Goal: Task Accomplishment & Management: Complete application form

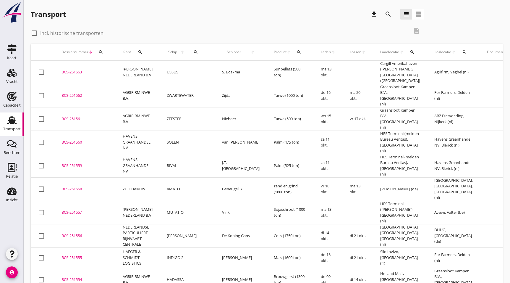
scroll to position [1, 0]
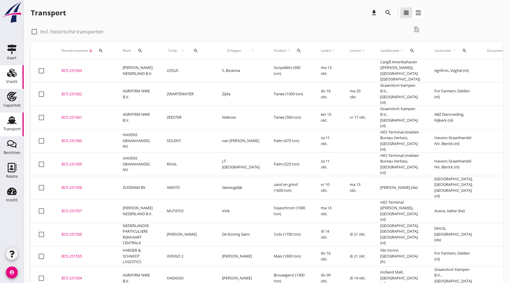
click at [12, 77] on icon "Vracht" at bounding box center [11, 72] width 9 height 9
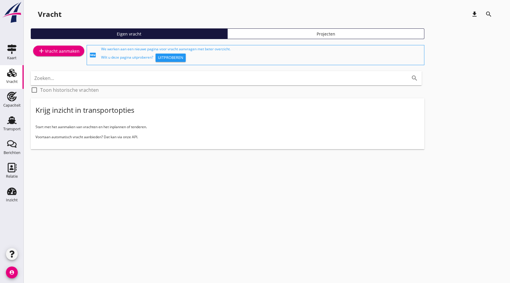
click at [55, 50] on div "add Vracht aanmaken" at bounding box center [59, 50] width 42 height 7
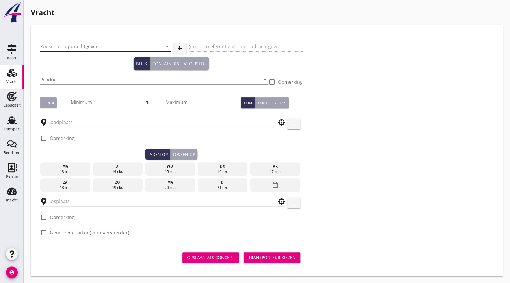
click at [71, 43] on input "Zoeken op opdrachtgever..." at bounding box center [97, 46] width 114 height 9
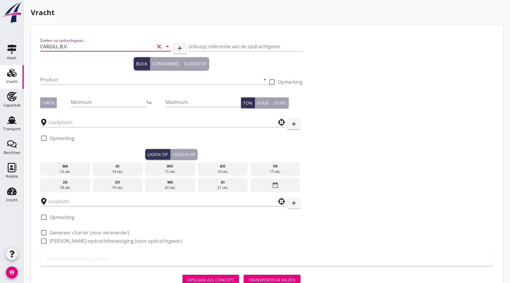
type input "CARGILL B.V."
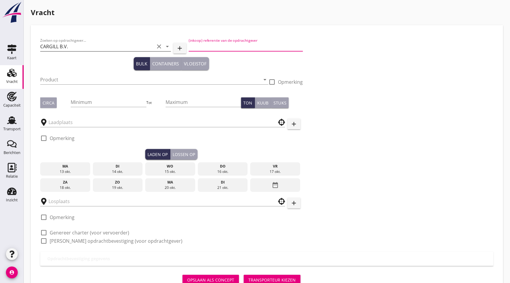
type button "bulk"
type button "containers"
type button "liquid"
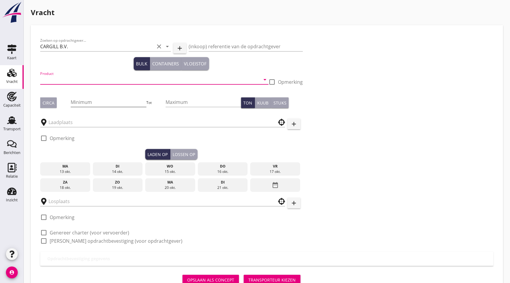
type input "s"
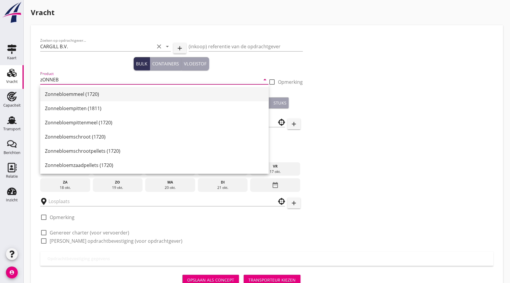
scroll to position [1, 0]
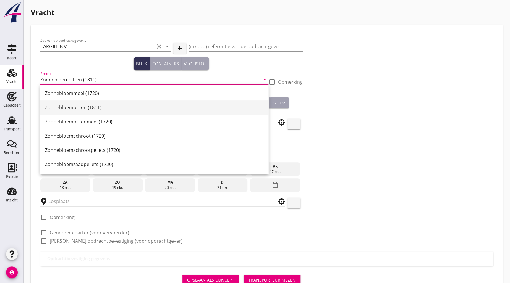
type input "Zonnebloempitten (1811)"
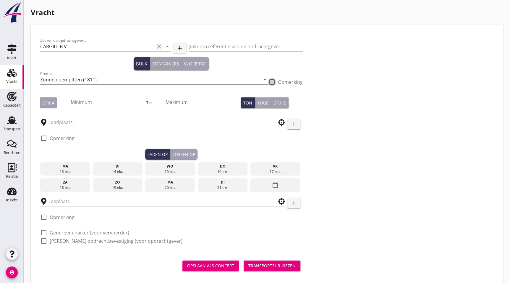
click at [67, 120] on input "text" at bounding box center [159, 121] width 220 height 9
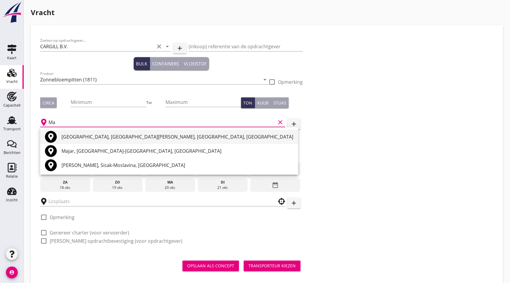
type input "M"
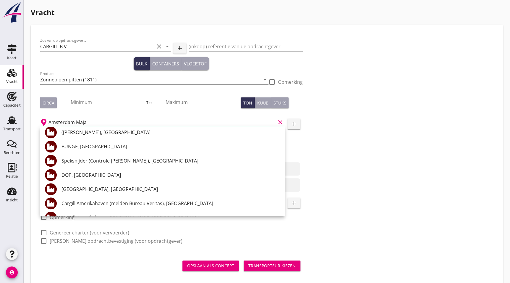
scroll to position [0, 0]
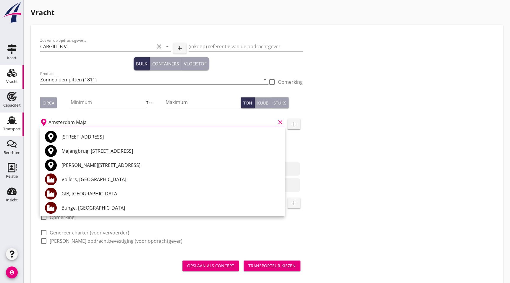
drag, startPoint x: 102, startPoint y: 122, endPoint x: 5, endPoint y: 134, distance: 98.1
click at [27, 125] on div "Vracht [PERSON_NAME] op opdrachtgever... CARGILL B.V. clear arrow_drop_down add…" at bounding box center [267, 146] width 487 height 292
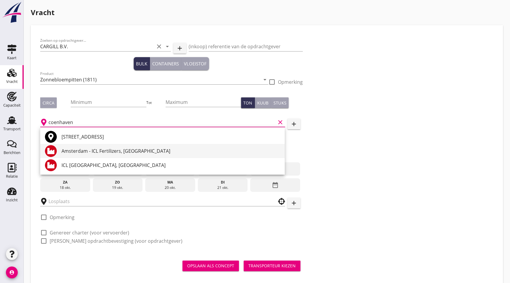
scroll to position [9, 0]
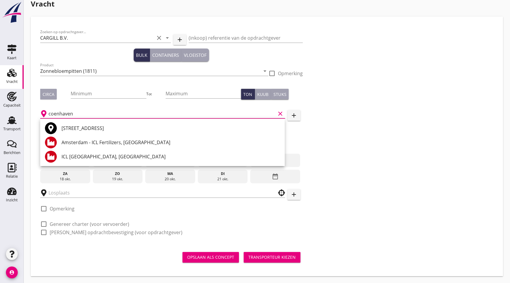
click at [95, 112] on input "coenhaven" at bounding box center [162, 113] width 227 height 9
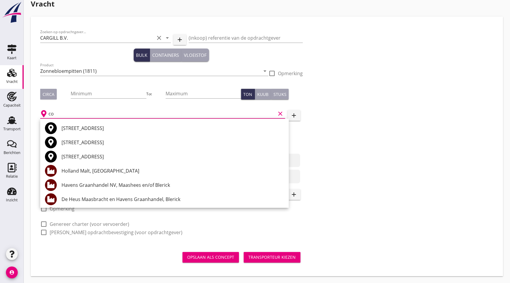
type input "c"
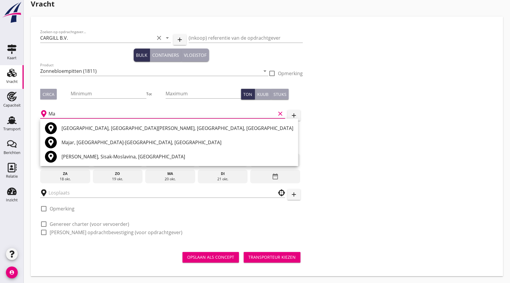
type input "M"
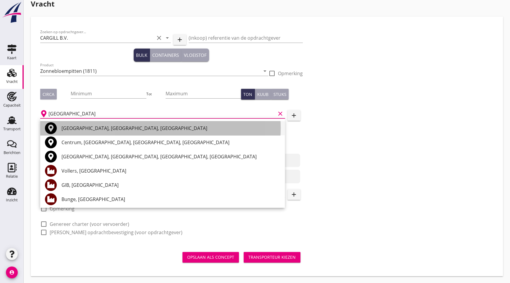
click at [127, 130] on div "[GEOGRAPHIC_DATA], [GEOGRAPHIC_DATA], [GEOGRAPHIC_DATA]" at bounding box center [171, 128] width 219 height 7
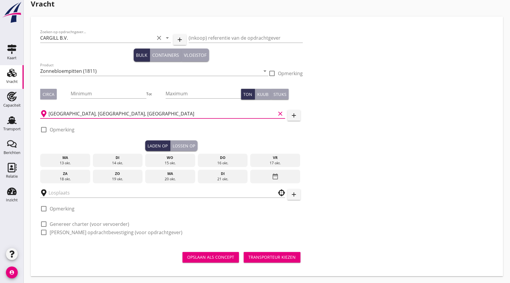
type input "[GEOGRAPHIC_DATA], [GEOGRAPHIC_DATA], [GEOGRAPHIC_DATA]"
click at [175, 157] on div "wo" at bounding box center [170, 157] width 47 height 5
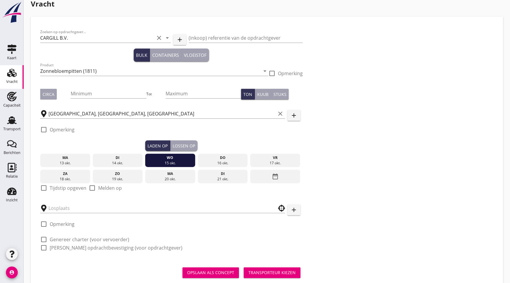
click at [60, 188] on label "Tijdstip opgeven" at bounding box center [68, 188] width 37 height 6
checkbox input "true"
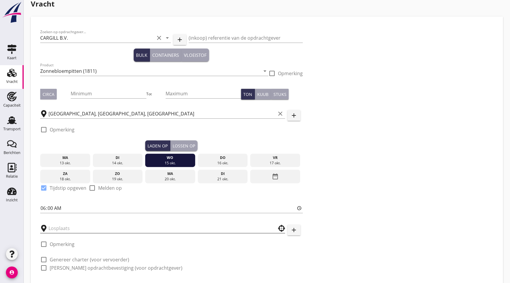
click at [77, 225] on input "text" at bounding box center [159, 227] width 220 height 9
type input "[GEOGRAPHIC_DATA], [GEOGRAPHIC_DATA], [GEOGRAPHIC_DATA]"
click at [64, 260] on label "Genereer charter (voor vervoerder)" at bounding box center [90, 259] width 80 height 6
checkbox input "true"
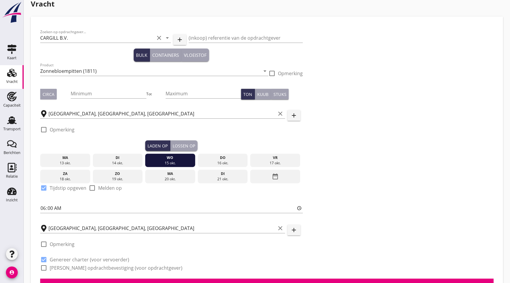
checkbox input "true"
click at [47, 269] on div at bounding box center [44, 268] width 10 height 10
checkbox input "true"
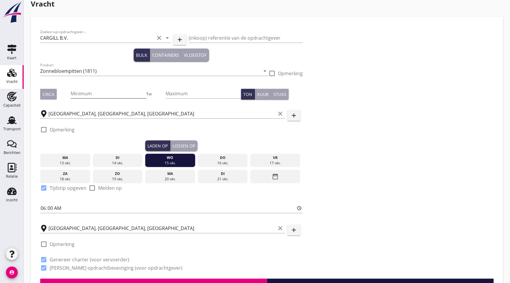
click at [104, 95] on input "Minimum" at bounding box center [108, 93] width 75 height 9
type input "865"
click at [385, 125] on div "Zoeken op opdrachtgever... CARGILL B.V. clear arrow_drop_down add (inkoop) refe…" at bounding box center [267, 152] width 458 height 252
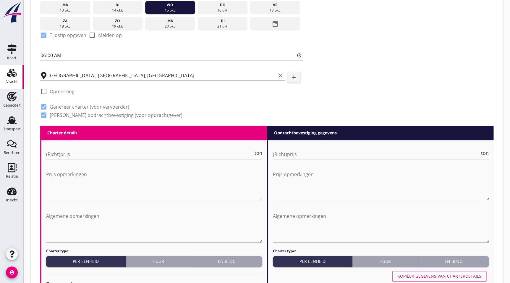
scroll to position [161, 0]
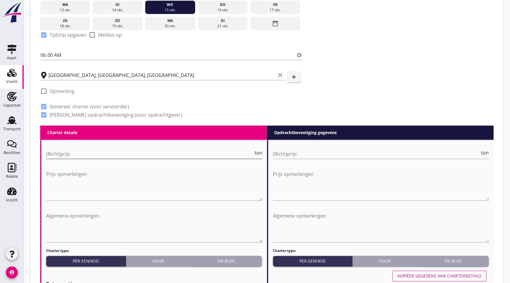
click at [106, 149] on input "(Richt)prijs" at bounding box center [149, 153] width 207 height 9
click at [138, 156] on input "(Richt)prijs" at bounding box center [149, 153] width 207 height 9
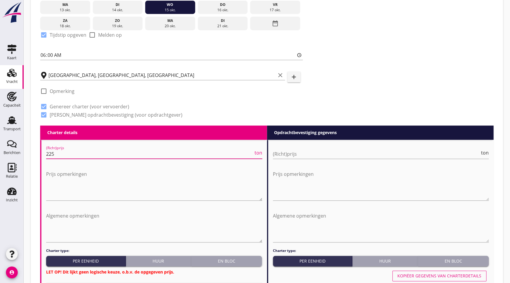
type input "225"
click at [287, 147] on div "(Richt)prijs ton" at bounding box center [381, 155] width 216 height 19
click at [294, 154] on input "(Richt)prijs" at bounding box center [376, 153] width 207 height 9
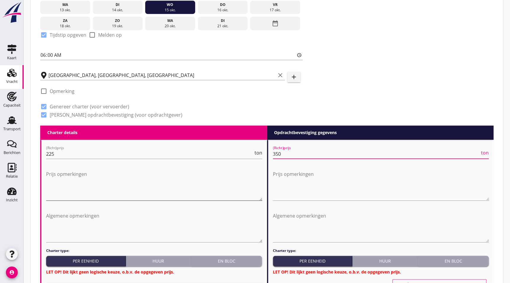
type input "350"
click at [93, 196] on textarea "Prijs opmerkingen" at bounding box center [154, 184] width 216 height 31
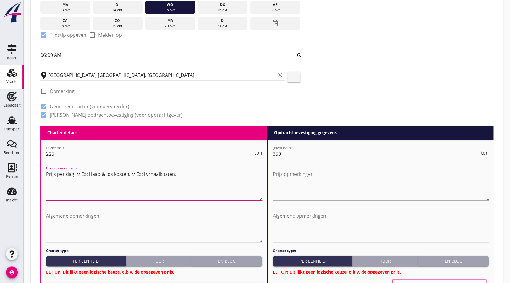
click at [143, 173] on textarea "Prijs per dag. // Excl laad & los kosten. // Excl vrhaalkosten." at bounding box center [154, 184] width 216 height 31
click at [89, 174] on textarea "Prijs per dag. // Excl laad & los kosten. // Excl. vrhaalkosten." at bounding box center [154, 184] width 216 height 31
click at [151, 174] on textarea "Prijs per dag. // Excl. laad & los kosten. // Excl. vrhaalkosten." at bounding box center [154, 184] width 216 height 31
drag, startPoint x: 124, startPoint y: 173, endPoint x: 40, endPoint y: 166, distance: 84.6
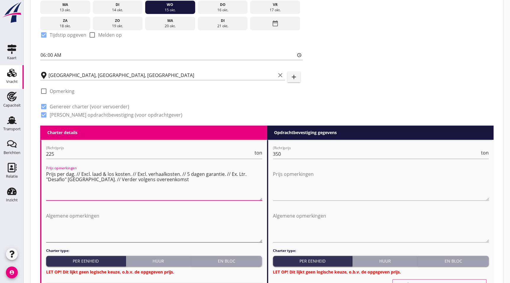
type textarea "Prijs per dag. // Excl. laad & los kosten. // Excl. verhaalkosten. // 5 dagen g…"
click at [88, 228] on textarea "Algemene opmerkingen" at bounding box center [154, 226] width 216 height 31
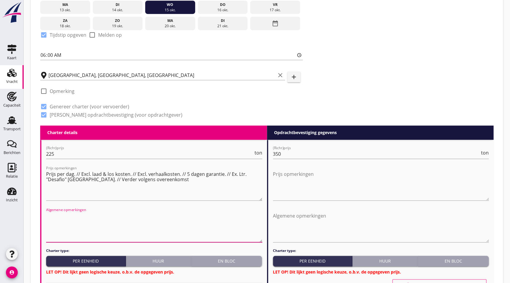
paste textarea "Prijs per dag. // Excl. laad & los kosten. // Excl. verhaalkosten. // 5 dagen g…"
type textarea "Prijs per dag. // Excl. laad & los kosten. // Excl. verhaalkosten. // 5 dagen g…"
click at [290, 182] on textarea "Prijs opmerkingen" at bounding box center [381, 184] width 216 height 31
paste textarea "Prijs per dag. // Excl. laad & los kosten. // Excl. verhaalkosten. // 5 dagen g…"
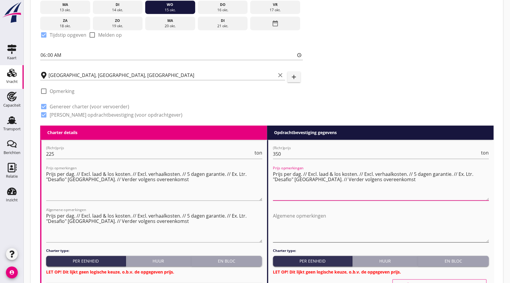
type textarea "Prijs per dag. // Excl. laad & los kosten. // Excl. verhaalkosten. // 5 dagen g…"
click at [308, 227] on textarea "Algemene opmerkingen" at bounding box center [381, 226] width 216 height 31
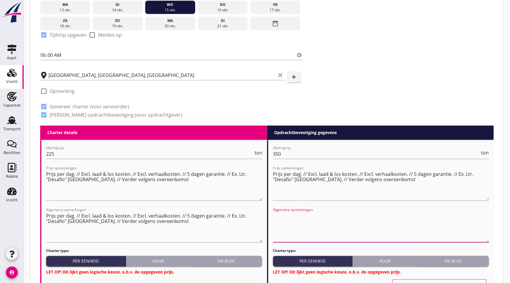
paste textarea "Prijs per dag. // Excl. laad & los kosten. // Excl. verhaalkosten. // 5 dagen g…"
type textarea "Prijs per dag. // Excl. laad & los kosten. // Excl. verhaalkosten. // 5 dagen g…"
click at [382, 263] on div "Huur" at bounding box center [385, 261] width 60 height 6
radio input "true"
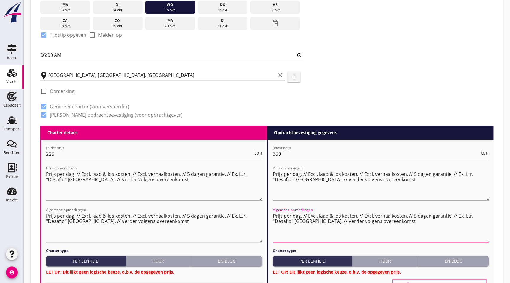
radio input "false"
radio input "true"
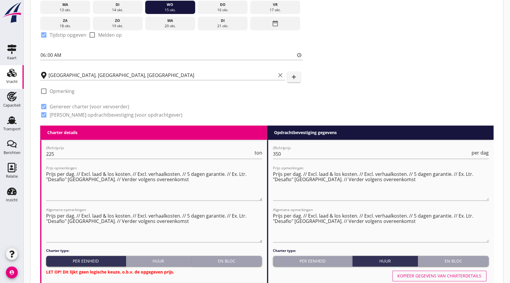
click at [170, 260] on div "Huur" at bounding box center [158, 261] width 60 height 6
radio input "true"
radio input "false"
radio input "true"
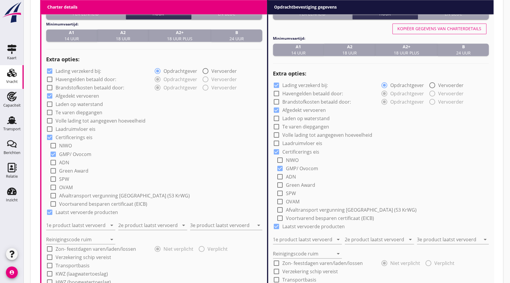
scroll to position [419, 0]
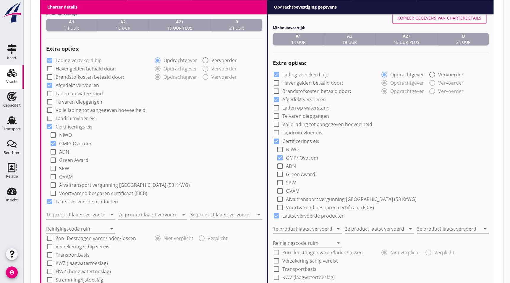
click at [243, 25] on span "B 24 uur" at bounding box center [237, 25] width 14 height 12
click at [471, 41] on div "B 24 uur" at bounding box center [463, 39] width 46 height 12
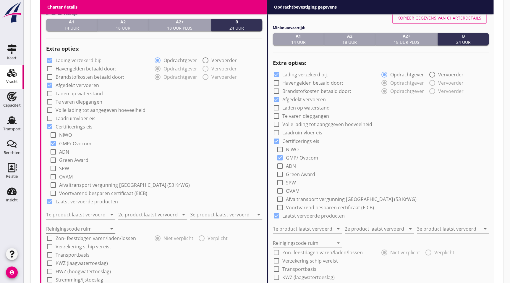
click at [80, 230] on input "Reinigingscode ruim" at bounding box center [76, 228] width 61 height 9
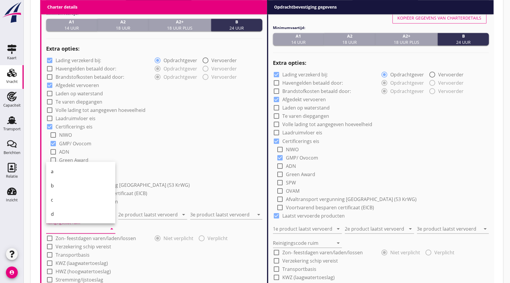
click at [83, 167] on div "a" at bounding box center [81, 171] width 60 height 14
type input "a"
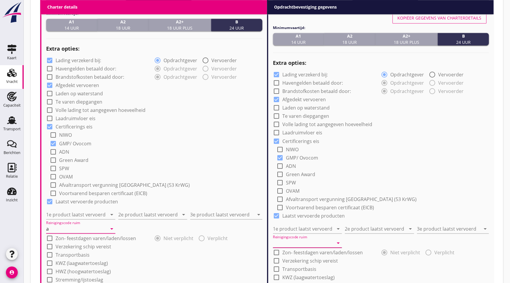
click at [318, 241] on input "Reinigingscode ruim" at bounding box center [303, 242] width 61 height 9
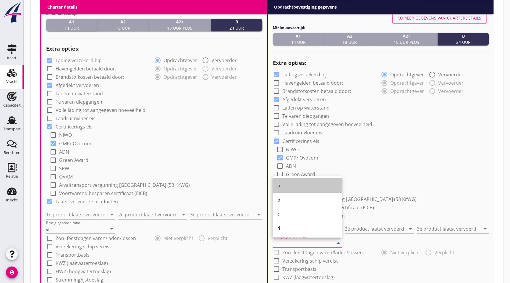
click at [295, 188] on div "a" at bounding box center [307, 185] width 60 height 7
type input "a"
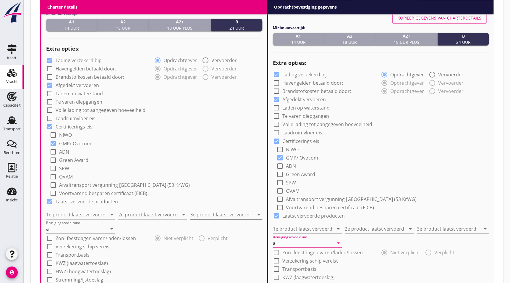
click at [214, 217] on input "3e product laatst vervoerd" at bounding box center [222, 213] width 64 height 9
type input "Soja NON GMO (1811)"
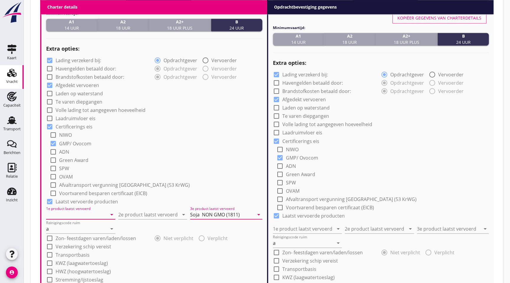
click at [92, 209] on input "1e product laatst vervoerd" at bounding box center [76, 213] width 61 height 9
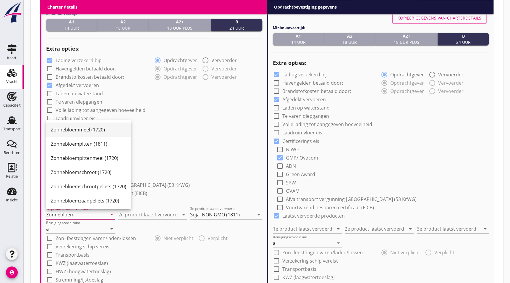
scroll to position [1, 0]
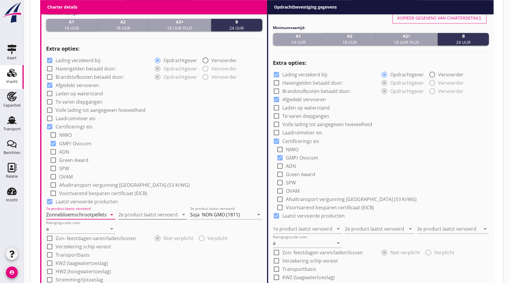
type input "Zonnebloemschrootpellets (1720)"
click at [139, 213] on input "2e product laatst vervoerd" at bounding box center [148, 213] width 61 height 9
type input "Zonnebloemschrootpellets (1720)"
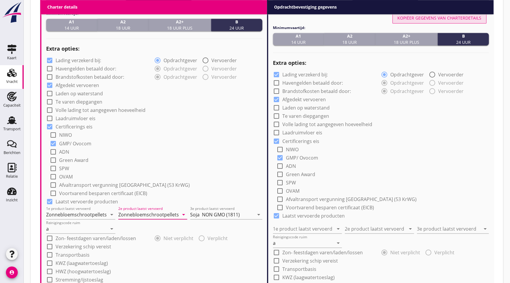
click at [412, 18] on div "Kopiëer gegevens van charterdetails" at bounding box center [440, 18] width 84 height 6
type input "Zonnebloemschrootpellets (1720)"
type input "Soja NON GMO (1811)"
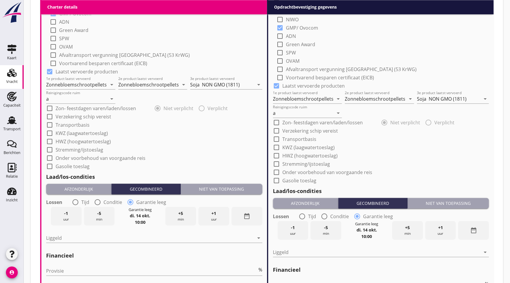
scroll to position [549, 0]
click at [215, 182] on div "Laad/los-condities Afzonderlijk Gecombineerd Niet van toepassing Lossen radio_b…" at bounding box center [154, 208] width 216 height 79
click at [241, 185] on div "Niet van toepassing" at bounding box center [221, 188] width 77 height 6
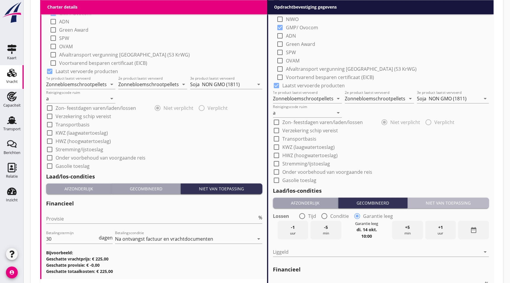
click at [469, 204] on div "Niet van toepassing" at bounding box center [448, 202] width 77 height 6
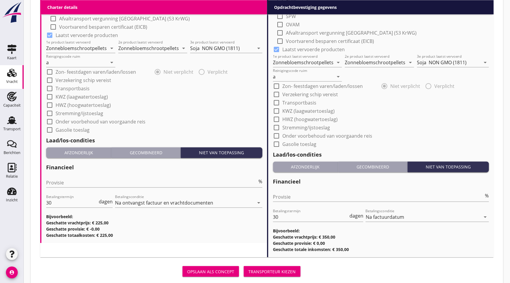
scroll to position [599, 0]
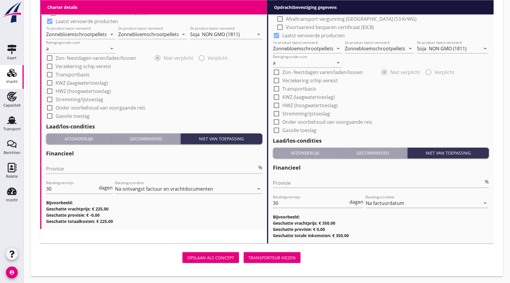
click at [281, 255] on div "Transporteur kiezen" at bounding box center [271, 257] width 47 height 6
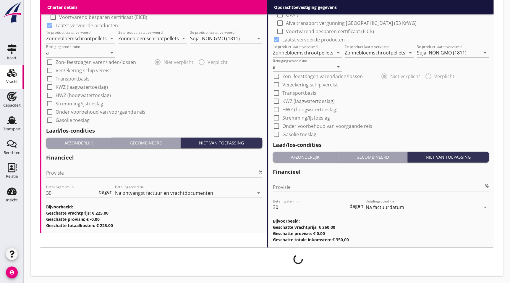
scroll to position [594, 0]
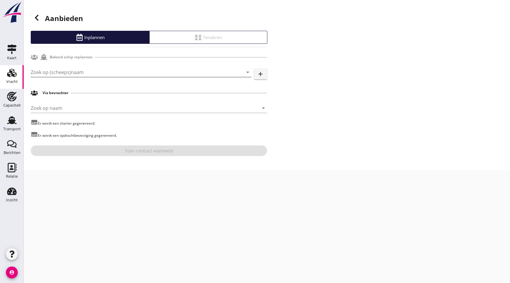
click at [83, 69] on input "Zoek op (scheeps)naam" at bounding box center [133, 71] width 204 height 9
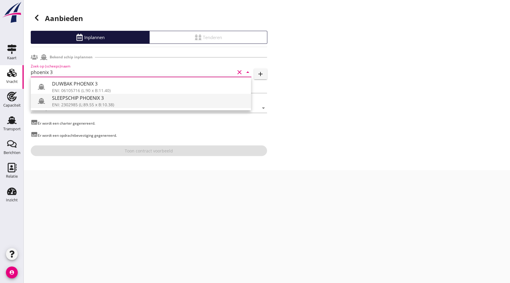
click at [100, 96] on div "SLEEPSCHIP PHOENIX 3" at bounding box center [149, 97] width 194 height 7
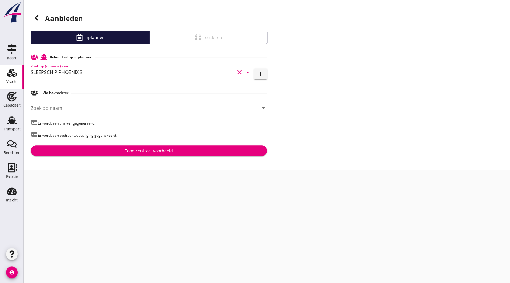
type input "SLEEPSCHIP PHOENIX 3"
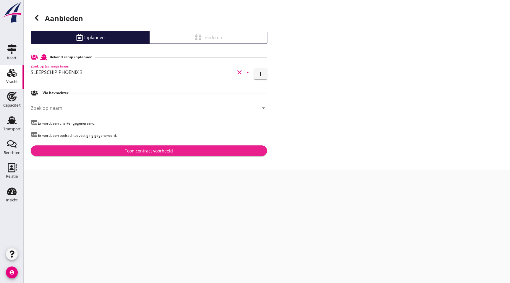
click at [154, 151] on div "Toon contract voorbeeld" at bounding box center [149, 151] width 48 height 6
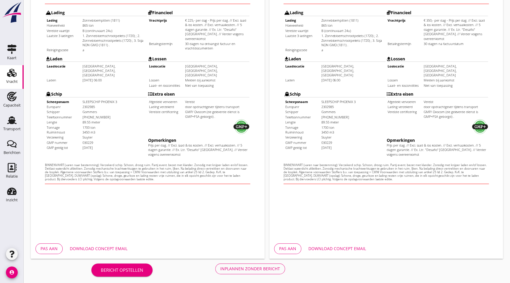
scroll to position [154, 0]
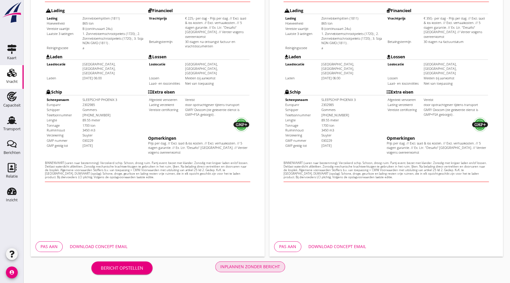
click at [260, 265] on div "Inplannen zonder bericht" at bounding box center [250, 266] width 60 height 6
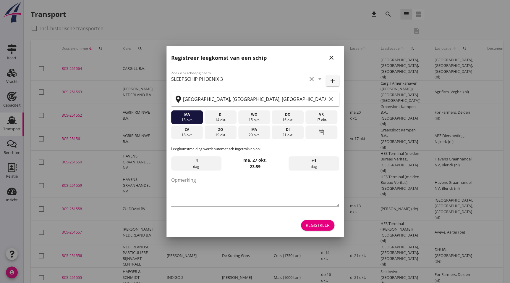
click at [331, 56] on icon "close" at bounding box center [331, 57] width 7 height 7
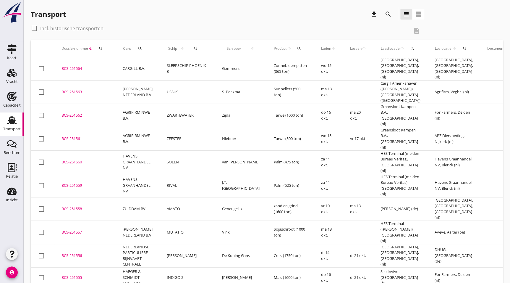
click at [72, 62] on td "BCS-251564 upload_file Drop hier uw bestand om het aan het dossier toe te voegen" at bounding box center [84, 68] width 61 height 23
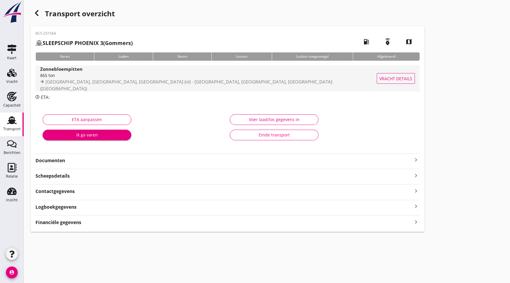
click at [73, 82] on span "[GEOGRAPHIC_DATA], [GEOGRAPHIC_DATA], [GEOGRAPHIC_DATA] (nl) - [GEOGRAPHIC_DATA…" at bounding box center [186, 85] width 292 height 13
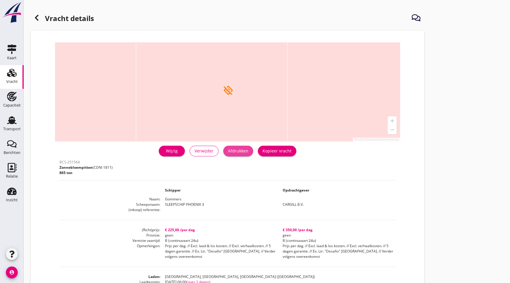
click at [234, 153] on div "Afdrukken" at bounding box center [238, 151] width 20 height 6
click at [39, 14] on div at bounding box center [37, 18] width 12 height 12
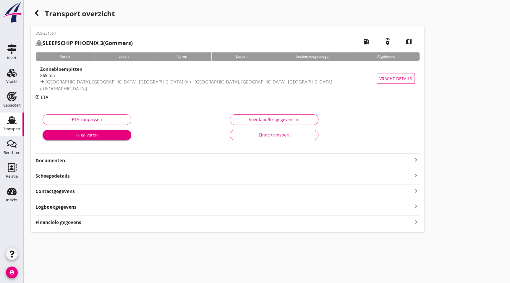
click at [76, 158] on strong "Documenten" at bounding box center [223, 160] width 377 height 7
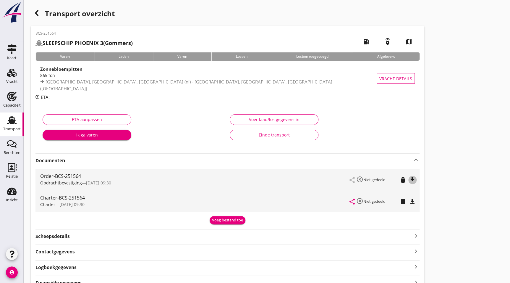
click at [412, 180] on icon "file_download" at bounding box center [412, 179] width 7 height 7
click at [413, 201] on icon "file_download" at bounding box center [412, 201] width 7 height 7
click at [40, 10] on div "button" at bounding box center [37, 13] width 12 height 12
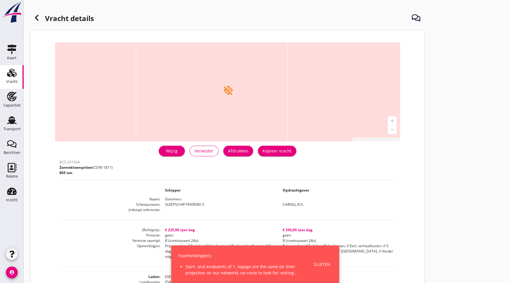
click at [39, 20] on icon at bounding box center [36, 17] width 7 height 7
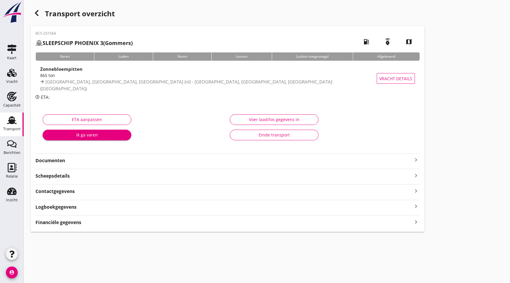
click at [18, 124] on div "Transport" at bounding box center [12, 119] width 14 height 9
